Goal: Task Accomplishment & Management: Manage account settings

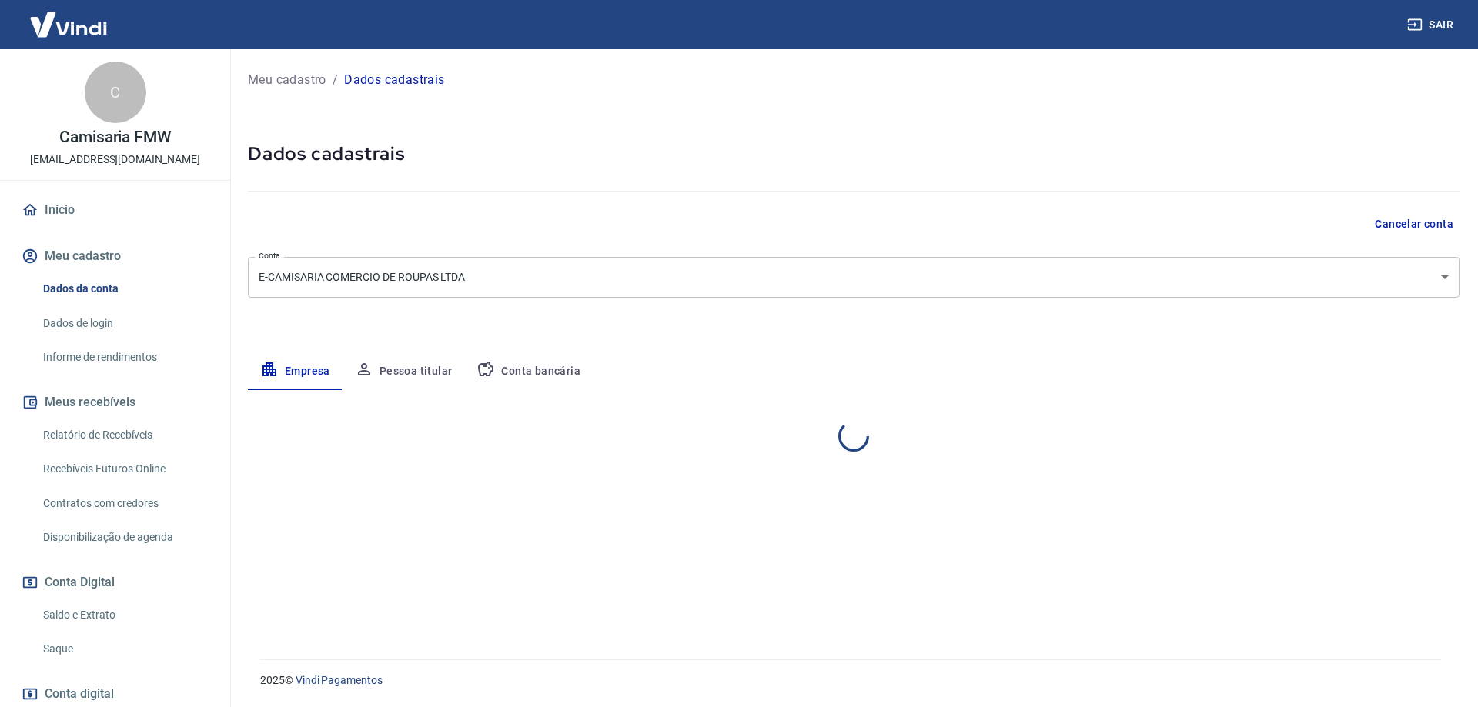
select select "SP"
select select "business"
select select "SP"
select select "business"
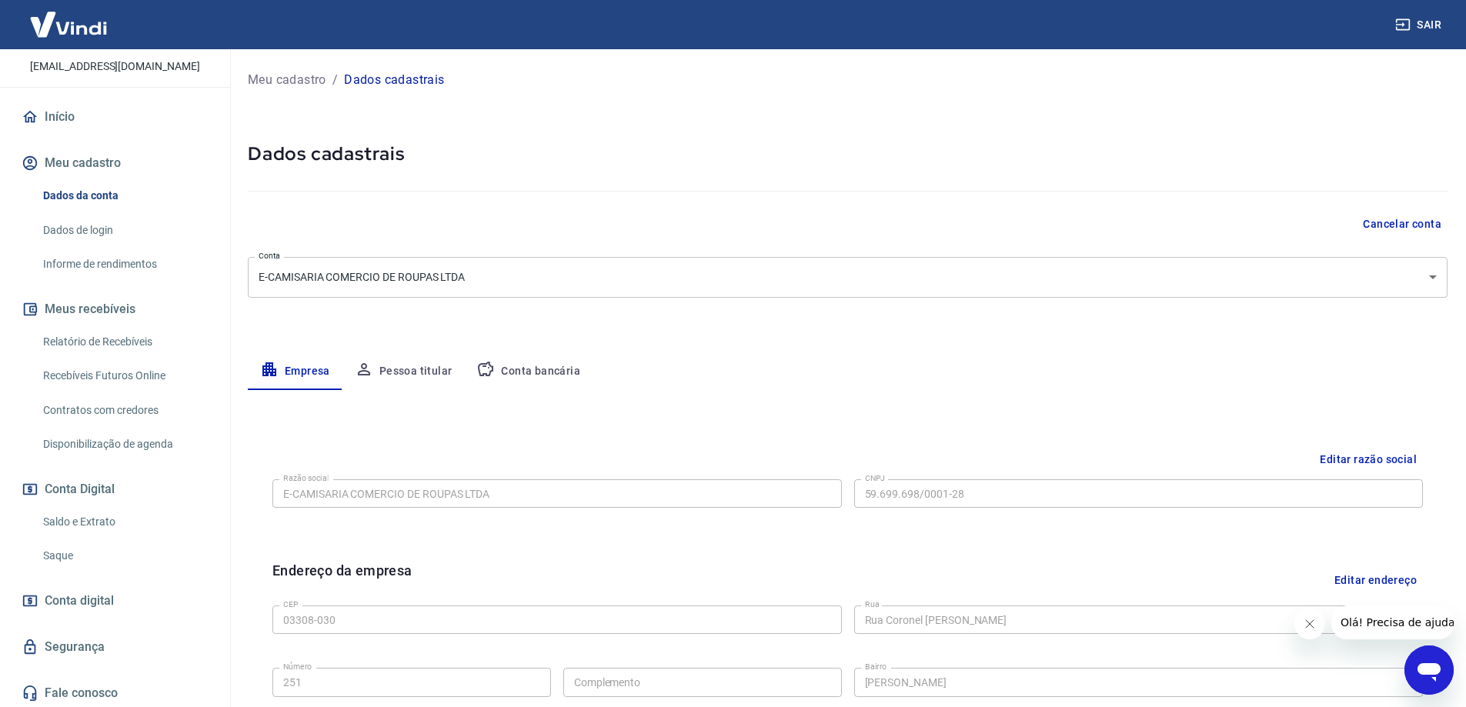
scroll to position [96, 0]
click at [112, 503] on link "Saldo e Extrato" at bounding box center [124, 519] width 175 height 32
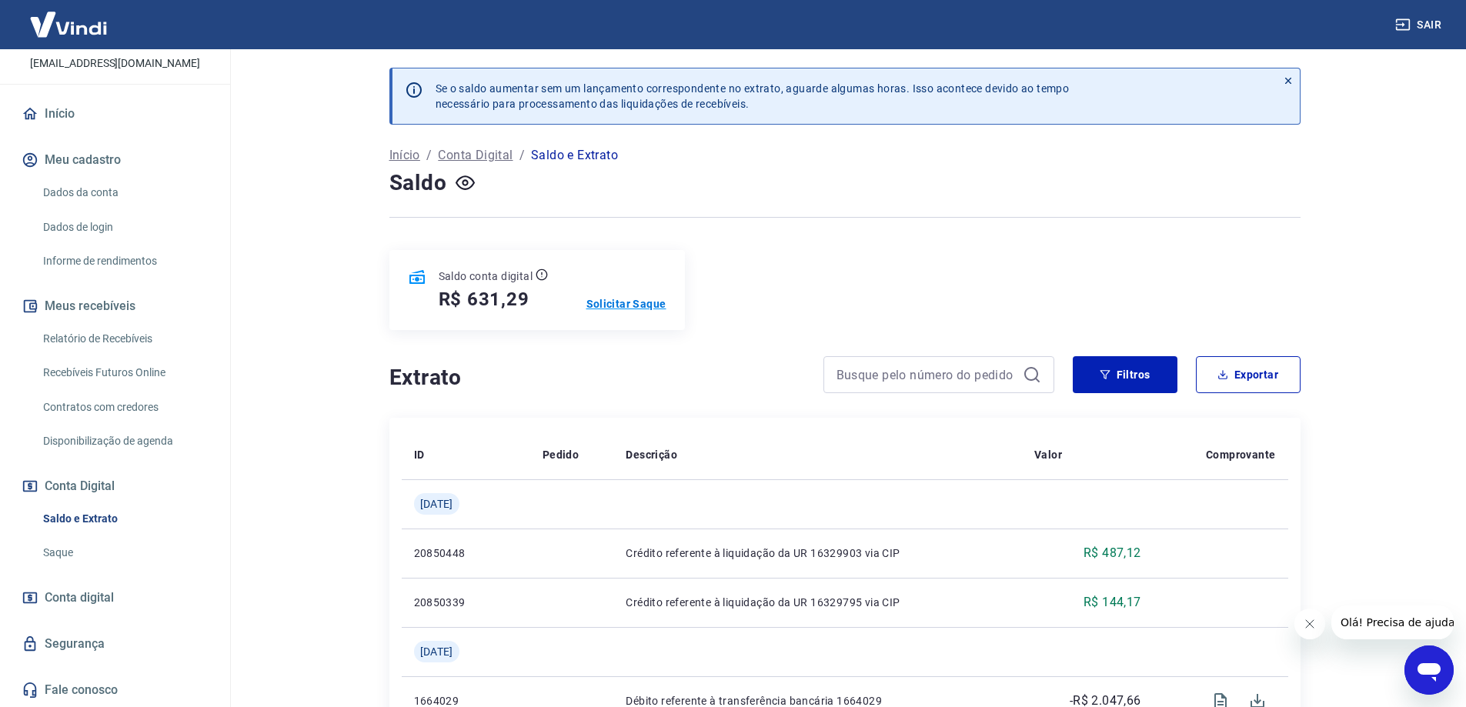
click at [654, 306] on p "Solicitar Saque" at bounding box center [627, 303] width 80 height 15
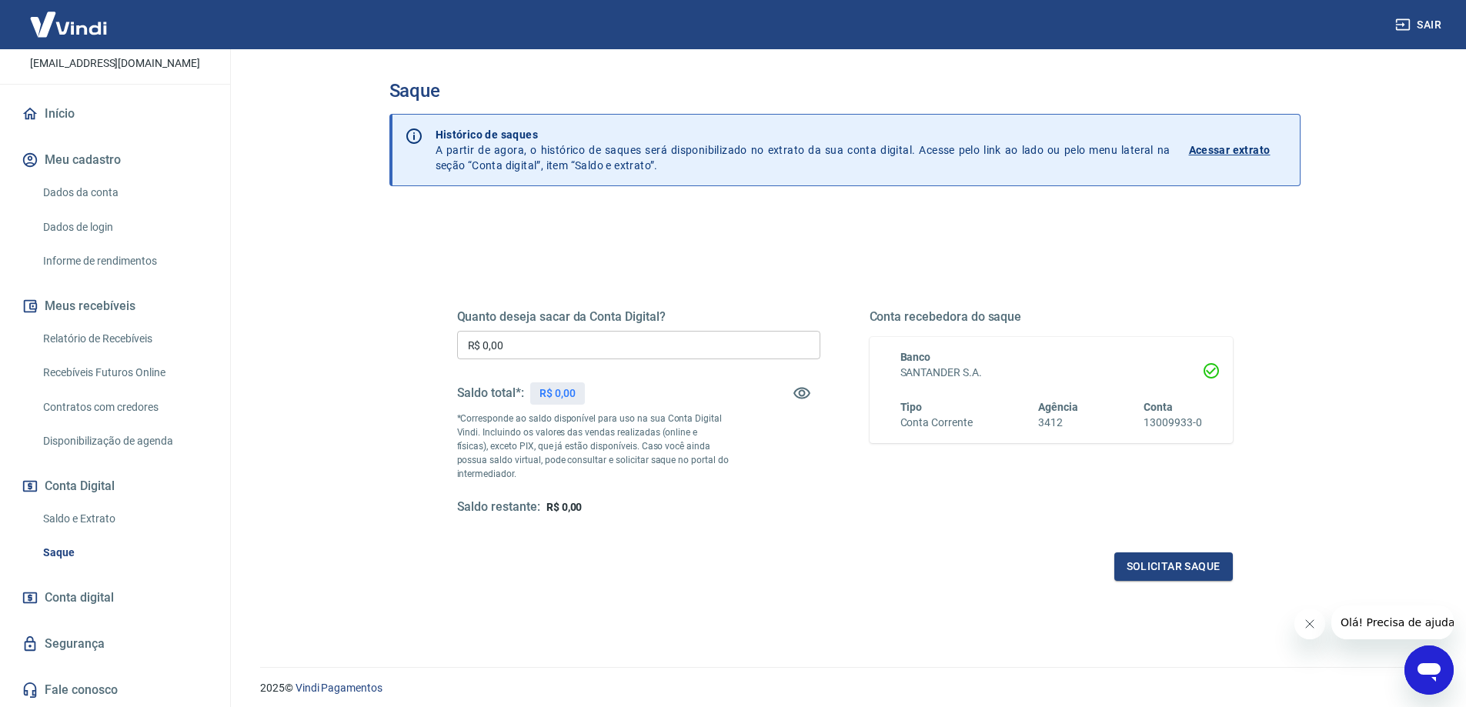
click at [639, 335] on input "R$ 0,00" at bounding box center [638, 345] width 363 height 28
